Goal: Information Seeking & Learning: Learn about a topic

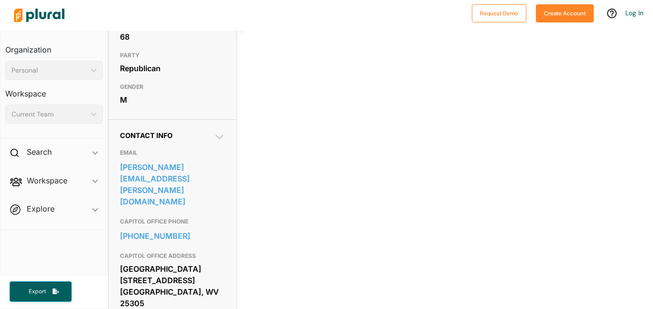
scroll to position [210, 0]
click at [46, 153] on h2 "Search" at bounding box center [39, 152] width 25 height 11
click at [72, 154] on div "Search ic_keyboard_arrow_down" at bounding box center [53, 154] width 107 height 26
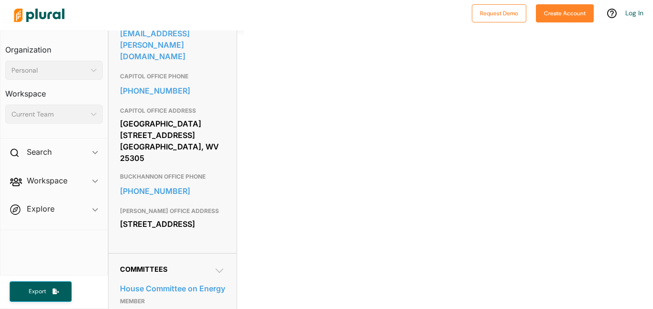
scroll to position [358, 0]
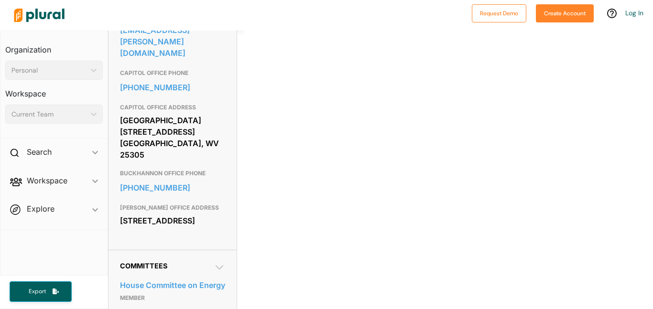
click at [154, 262] on span "Committees" at bounding box center [143, 266] width 47 height 8
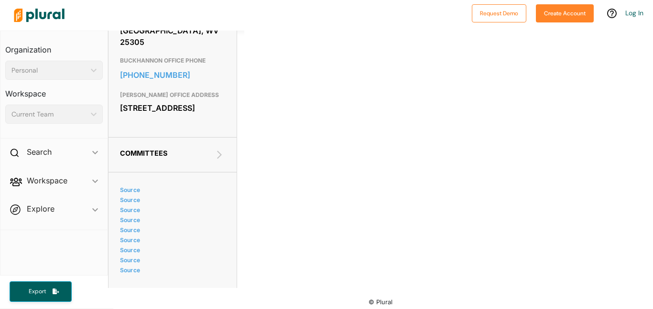
scroll to position [0, 0]
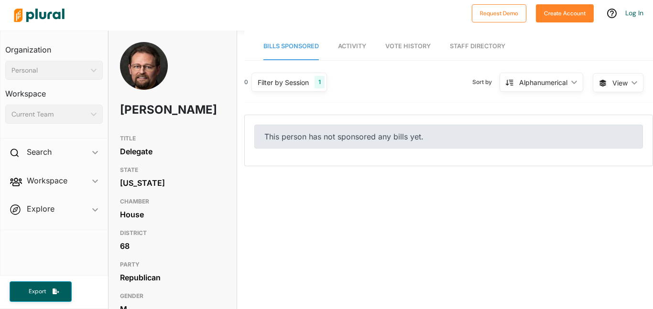
click at [43, 29] on img at bounding box center [39, 15] width 67 height 33
click at [150, 60] on img at bounding box center [144, 78] width 48 height 72
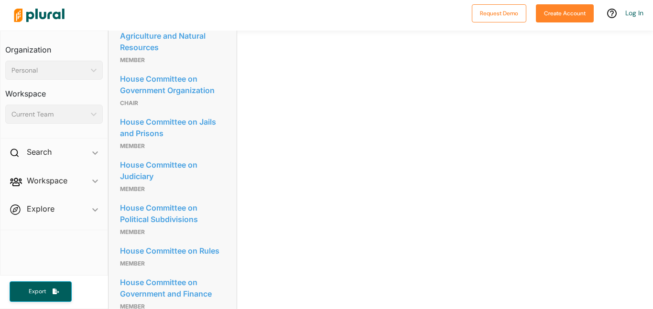
scroll to position [907, 0]
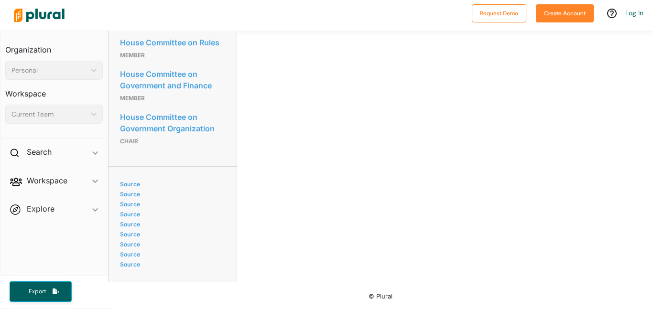
click at [44, 182] on span "Workspace ic_keyboard_arrow_down Members Bills Tags Saved Searches Activity" at bounding box center [53, 183] width 107 height 26
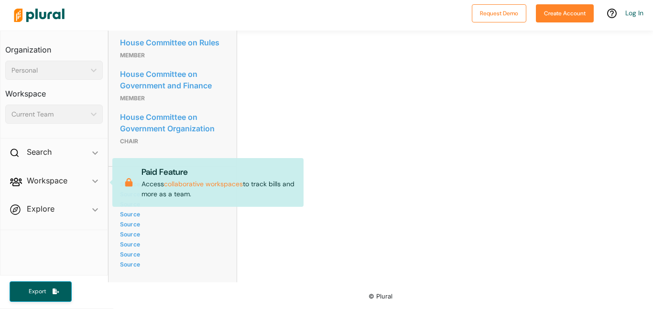
click at [144, 178] on p "Paid Feature" at bounding box center [218, 172] width 154 height 12
click at [96, 151] on icon "ic_keyboard_arrow_down" at bounding box center [95, 153] width 6 height 4
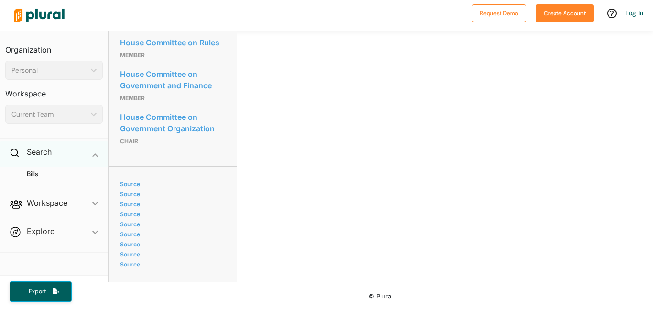
click at [96, 151] on span "ic_keyboard_arrow_down" at bounding box center [95, 154] width 6 height 14
click at [96, 151] on icon "ic_keyboard_arrow_down" at bounding box center [95, 153] width 6 height 4
click at [96, 151] on span "ic_keyboard_arrow_down" at bounding box center [95, 154] width 6 height 14
